Goal: Task Accomplishment & Management: Use online tool/utility

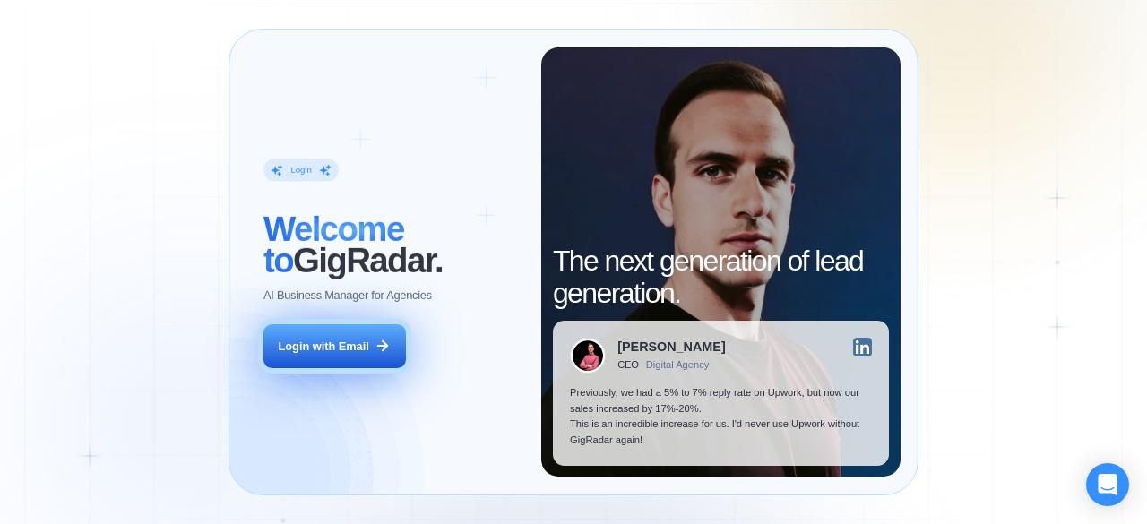
click at [349, 340] on div "Login with Email" at bounding box center [324, 347] width 90 height 16
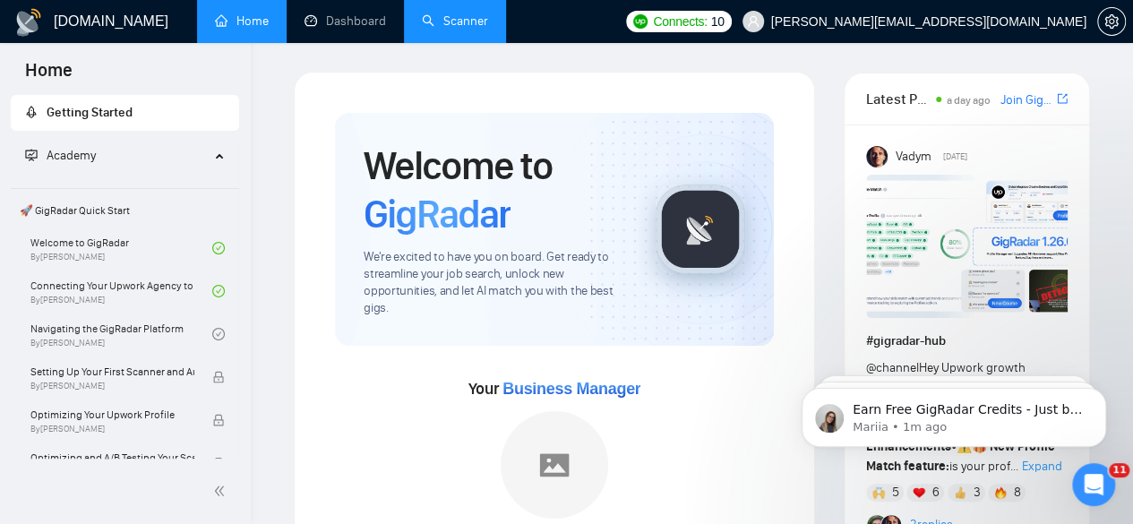
click at [461, 25] on link "Scanner" at bounding box center [455, 20] width 66 height 15
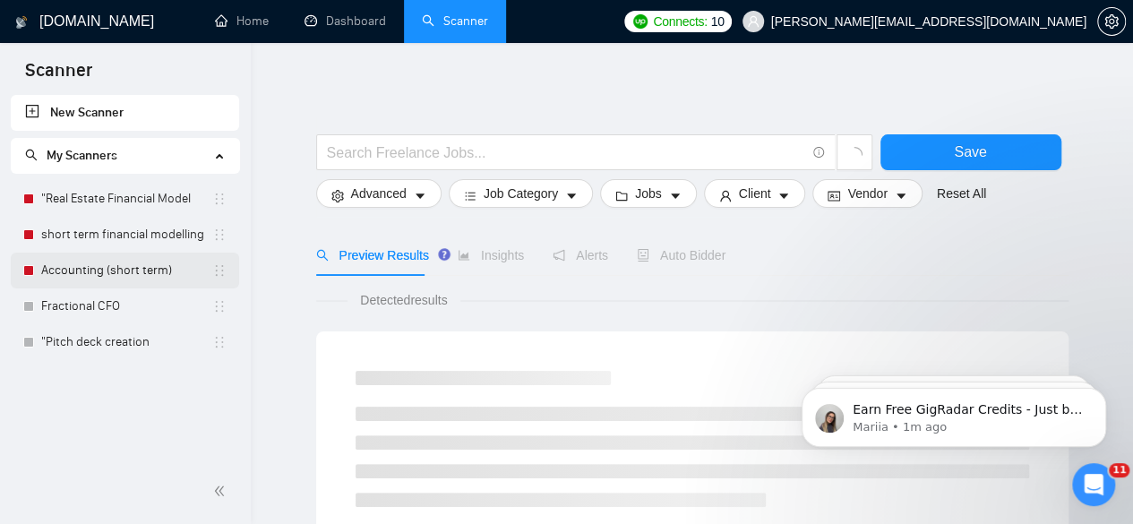
click at [167, 264] on link "Accounting (short term)" at bounding box center [126, 271] width 171 height 36
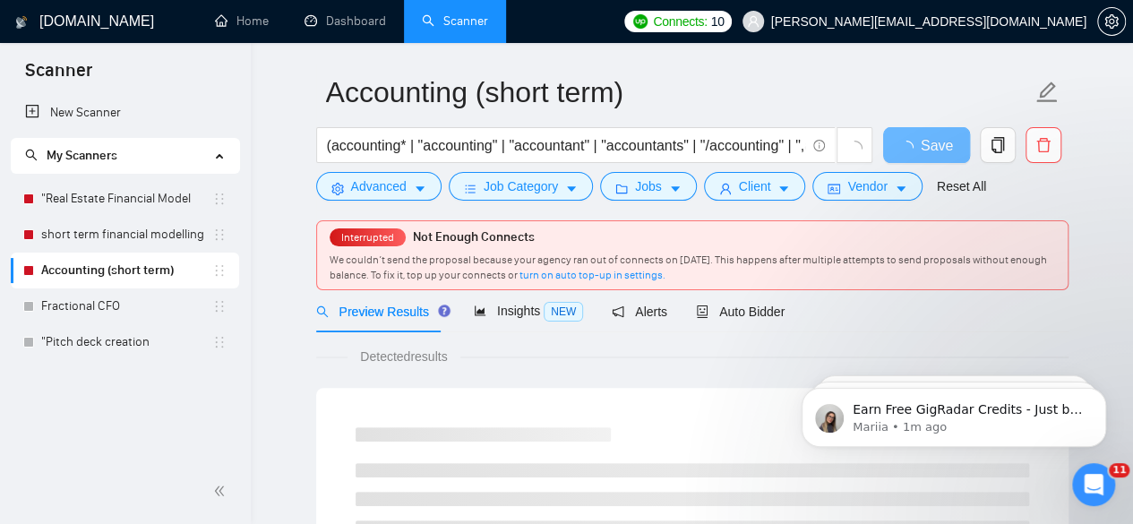
scroll to position [65, 0]
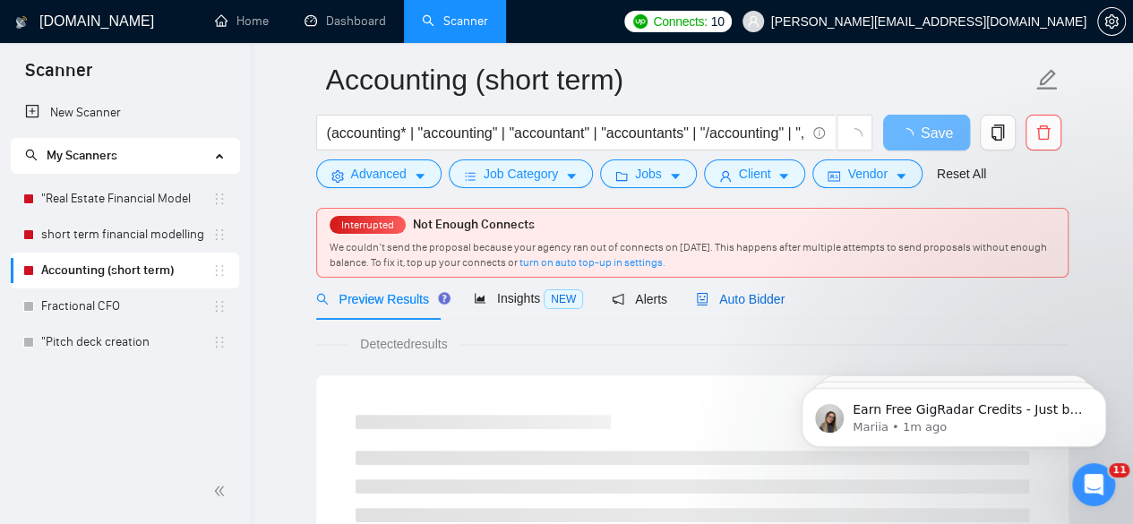
click at [751, 299] on span "Auto Bidder" at bounding box center [740, 299] width 89 height 14
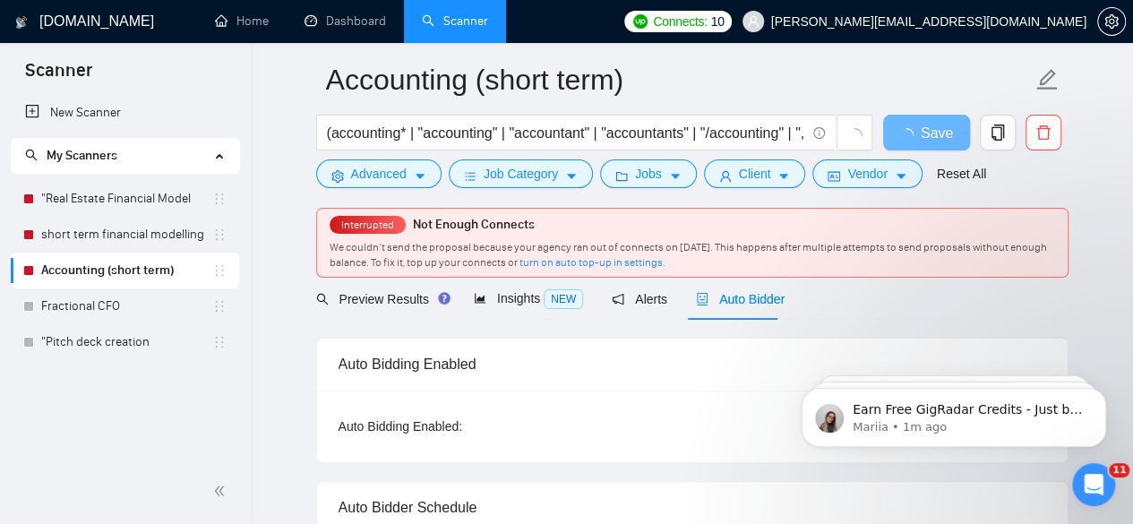
checkbox input "true"
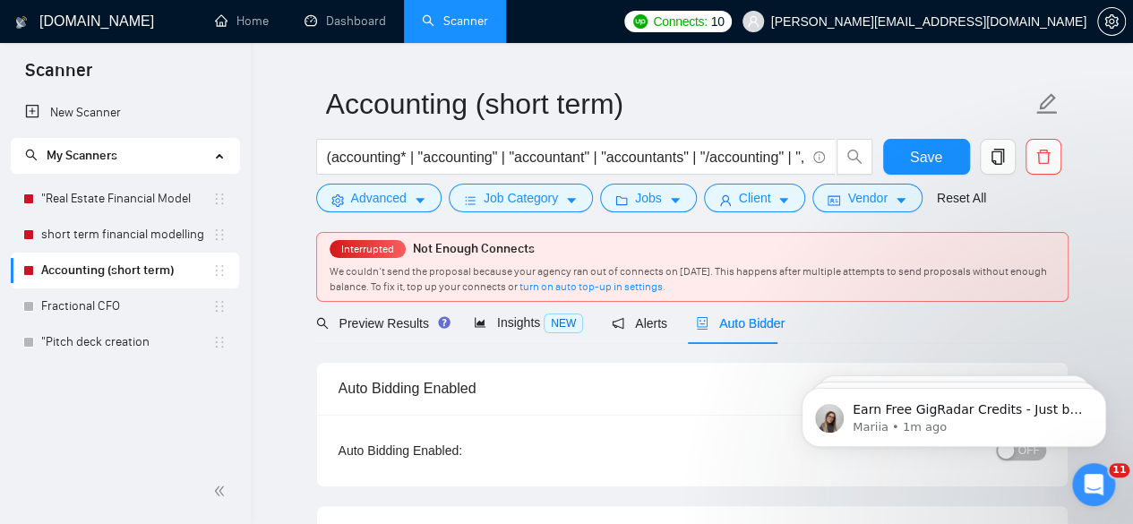
scroll to position [70, 0]
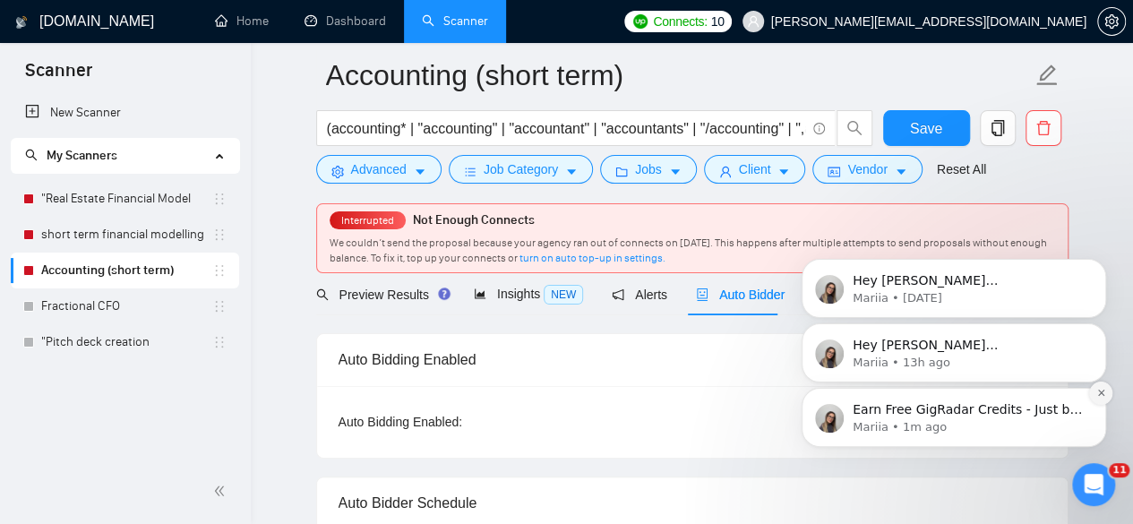
click at [1099, 397] on icon "Dismiss notification" at bounding box center [1102, 393] width 10 height 10
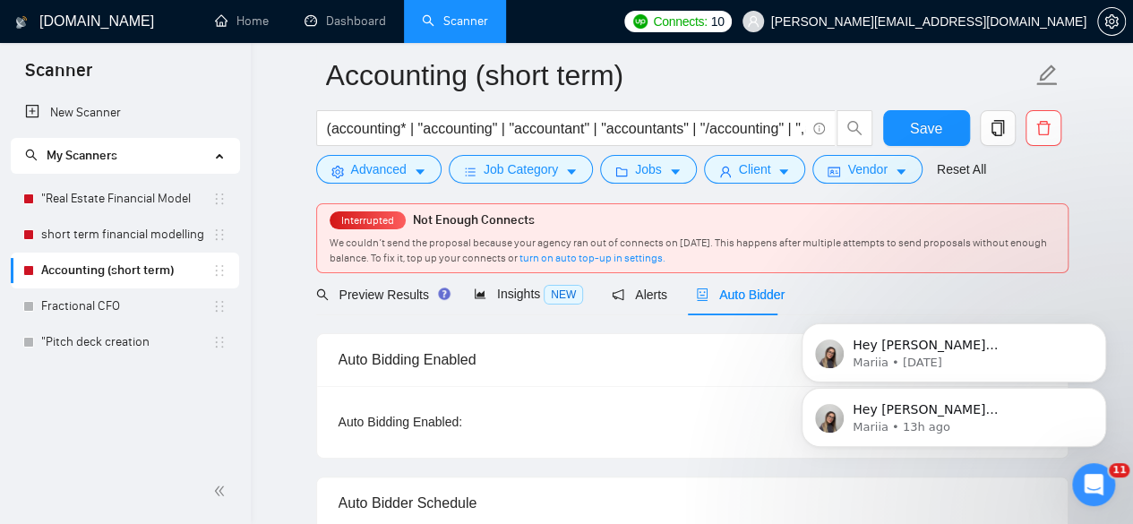
click at [1099, 397] on icon "Dismiss notification" at bounding box center [1102, 394] width 8 height 8
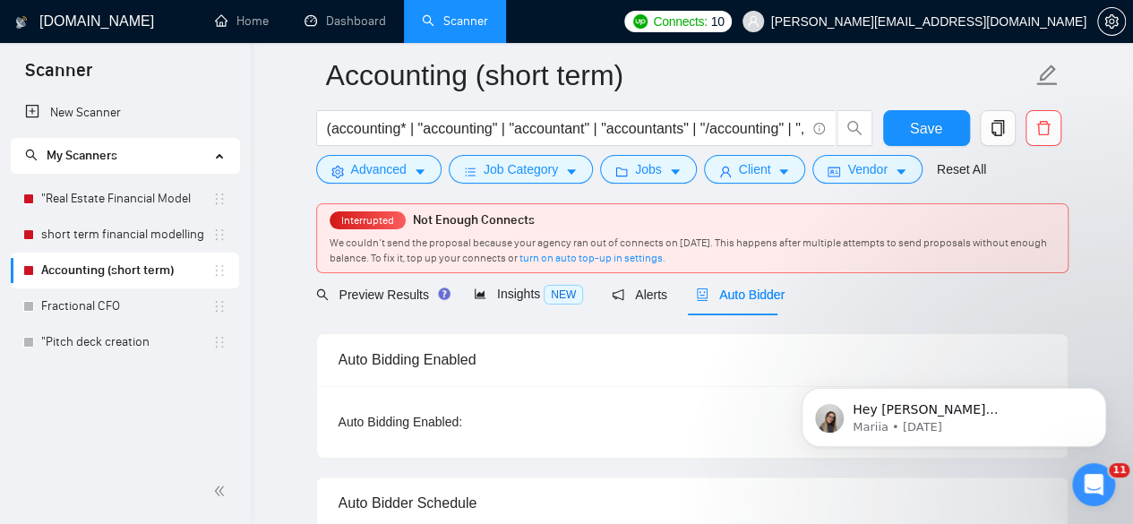
click at [1099, 397] on icon "Dismiss notification" at bounding box center [1102, 394] width 8 height 8
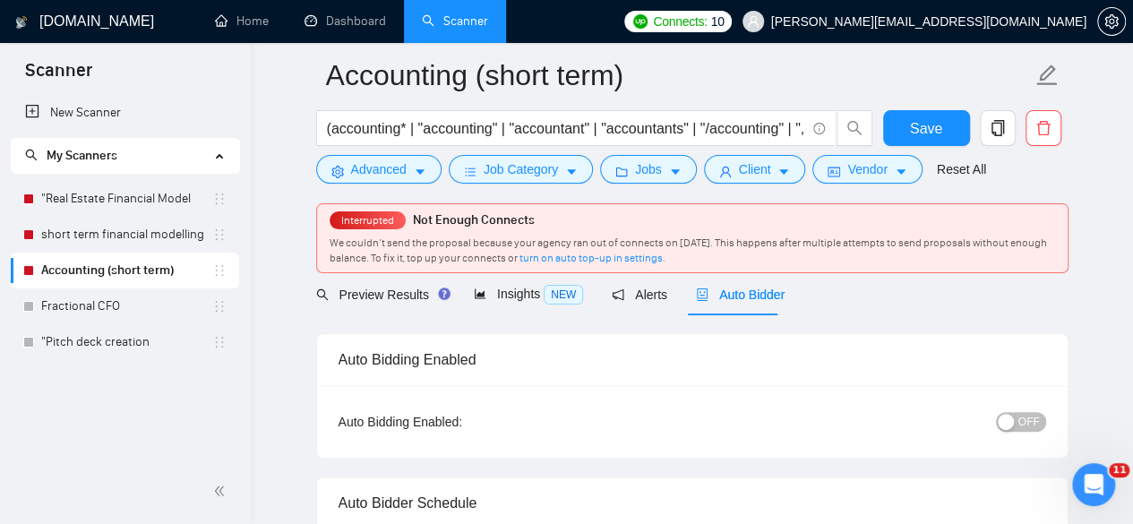
click at [1026, 422] on span "OFF" at bounding box center [1030, 422] width 22 height 20
click at [933, 118] on span "Save" at bounding box center [926, 128] width 32 height 22
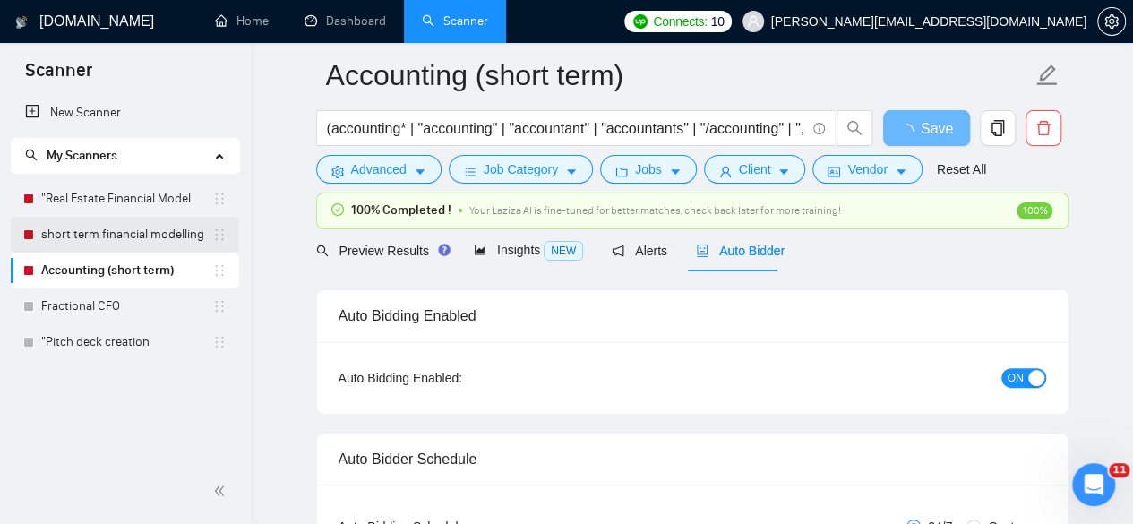
click at [131, 237] on link "short term financial modelling" at bounding box center [126, 235] width 171 height 36
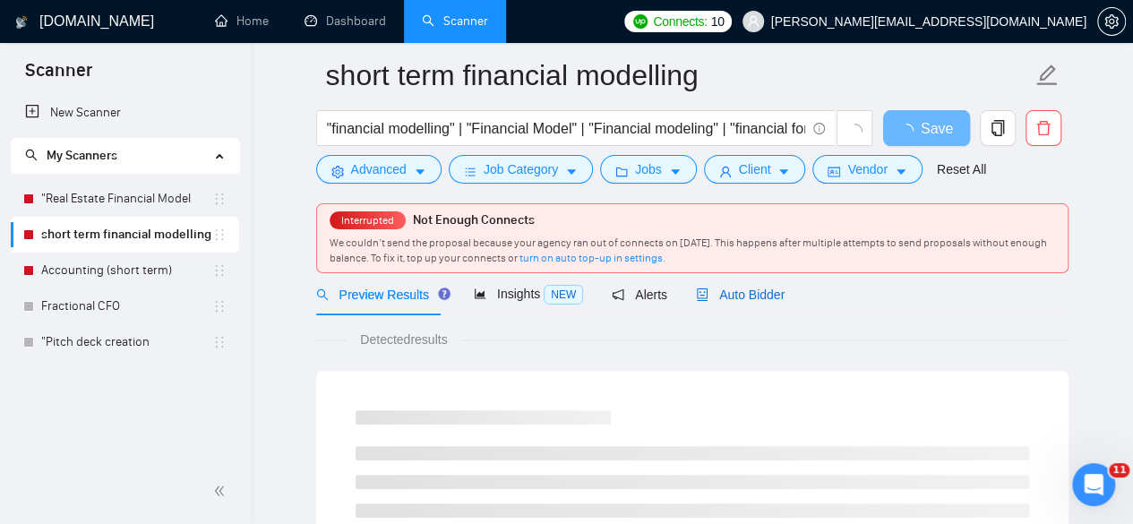
click at [774, 293] on span "Auto Bidder" at bounding box center [740, 295] width 89 height 14
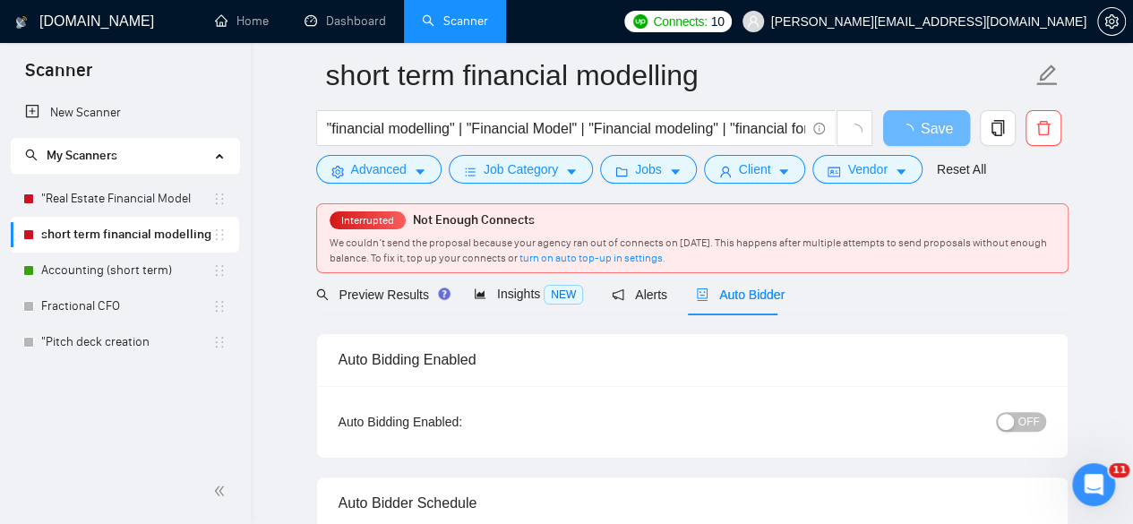
click at [1016, 409] on div "OFF" at bounding box center [928, 422] width 236 height 29
click at [1014, 426] on div "button" at bounding box center [1006, 422] width 16 height 16
click at [929, 129] on span "Save" at bounding box center [926, 128] width 32 height 22
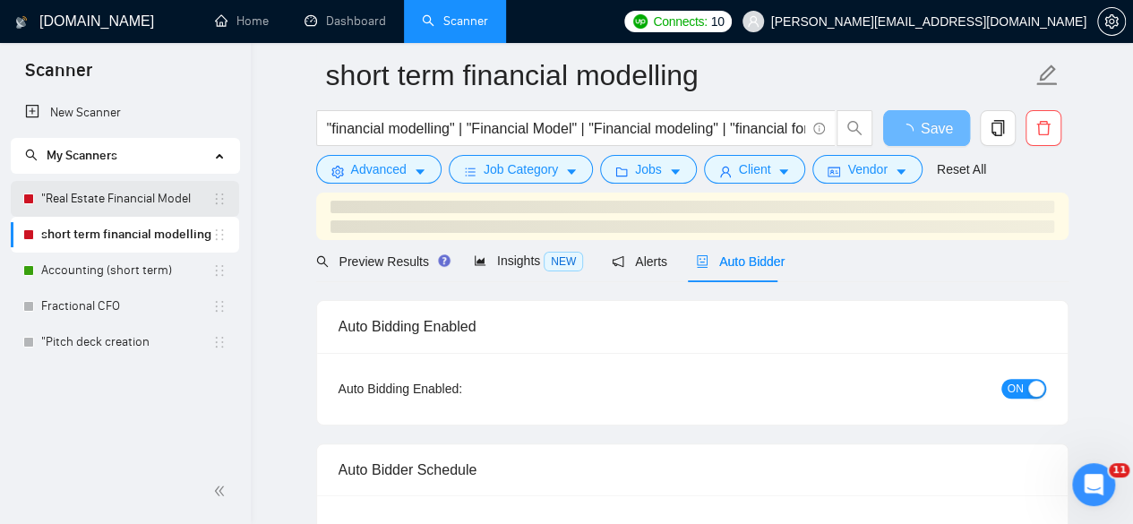
click at [115, 200] on link ""Real Estate Financial Model" at bounding box center [126, 199] width 171 height 36
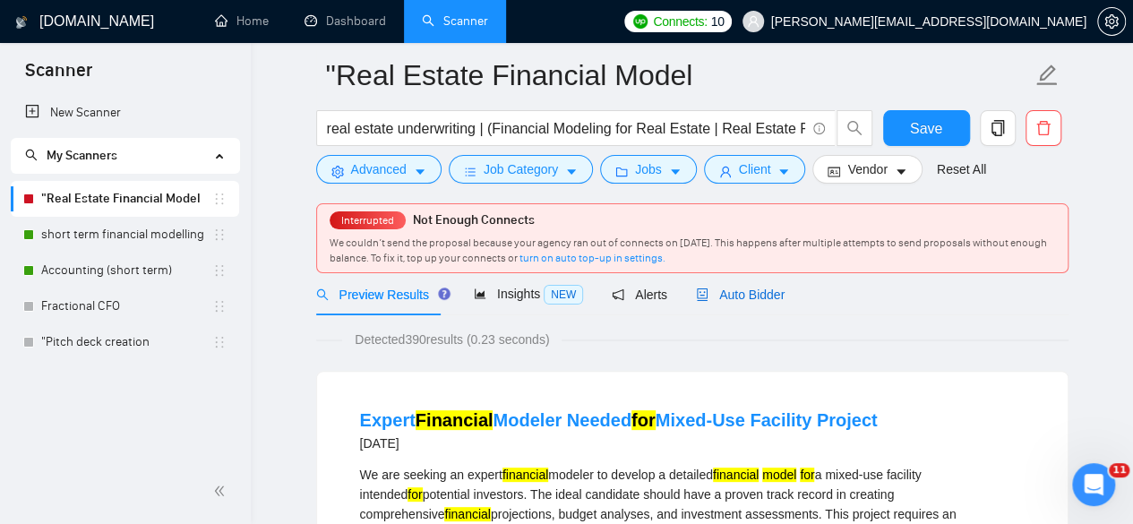
click at [756, 292] on span "Auto Bidder" at bounding box center [740, 295] width 89 height 14
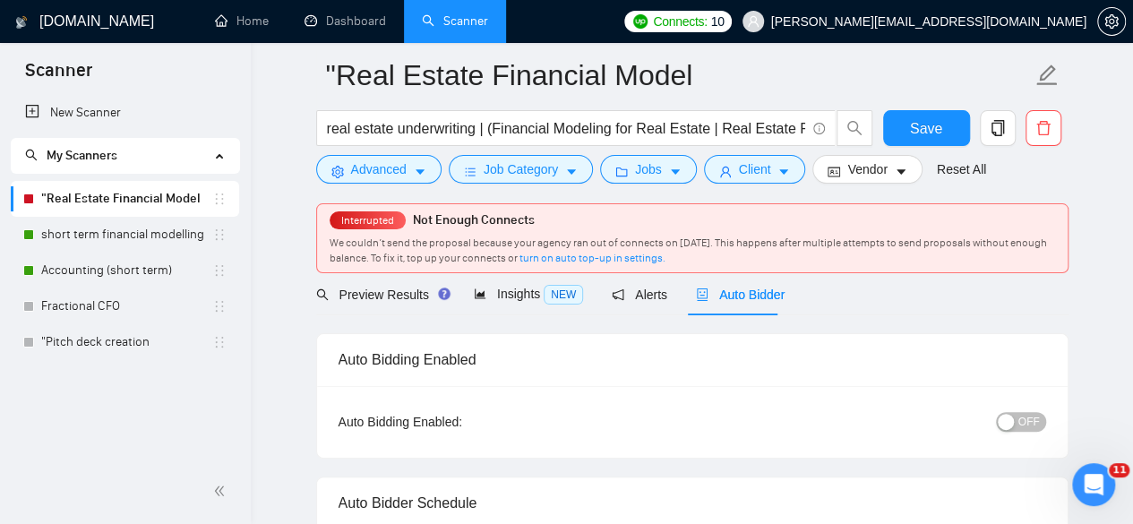
click at [1014, 417] on div "button" at bounding box center [1006, 422] width 16 height 16
click at [926, 121] on span "Save" at bounding box center [926, 128] width 32 height 22
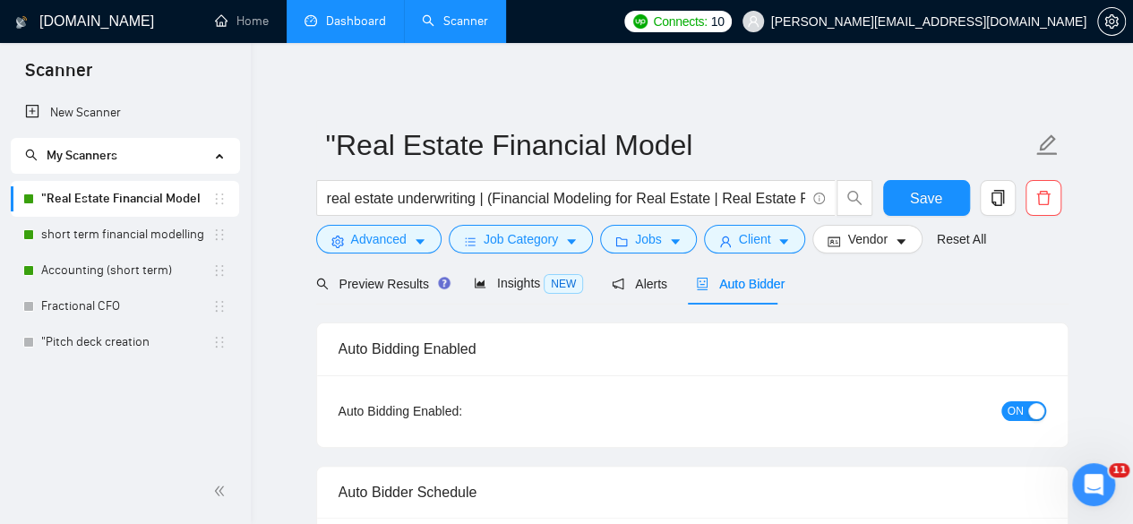
click at [376, 27] on link "Dashboard" at bounding box center [346, 20] width 82 height 15
